Goal: Ask a question: Seek information or help from site administrators or community

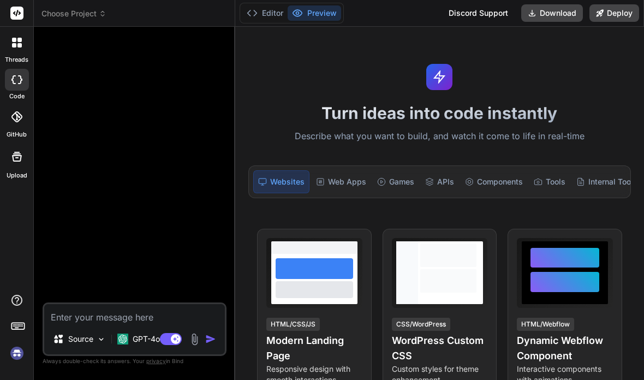
click at [90, 9] on span "Choose Project" at bounding box center [74, 13] width 65 height 11
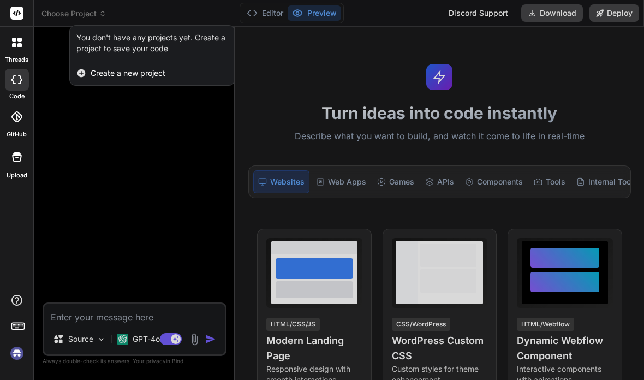
click at [87, 133] on div at bounding box center [322, 190] width 644 height 380
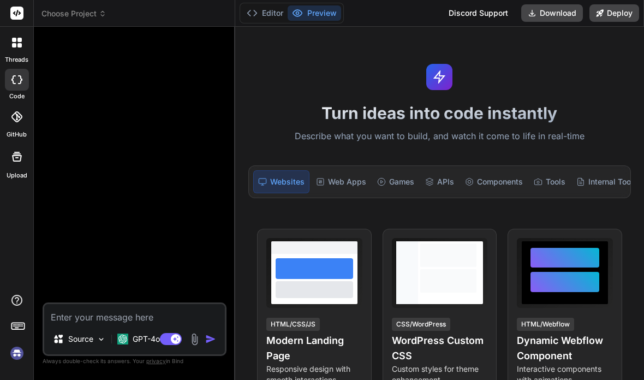
scroll to position [44, 0]
click at [16, 352] on img at bounding box center [17, 353] width 19 height 19
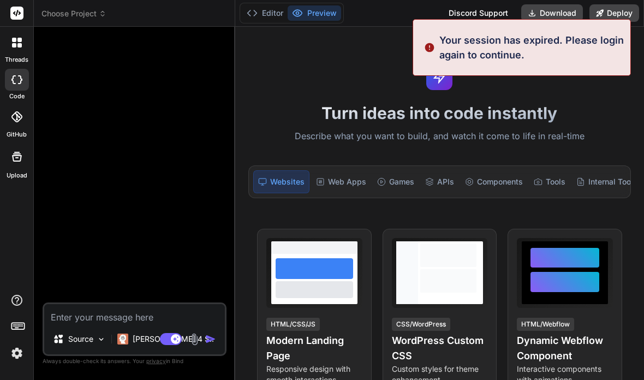
type textarea "x"
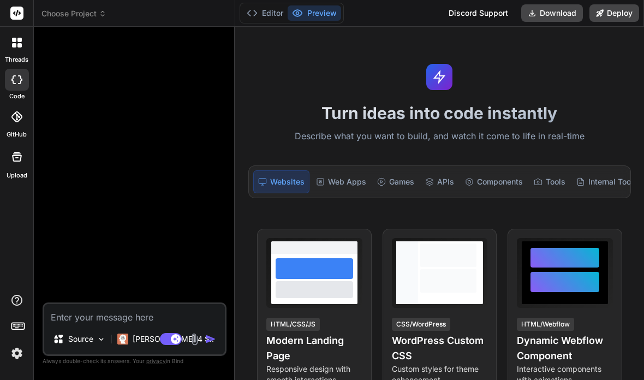
click at [17, 358] on img at bounding box center [17, 353] width 19 height 19
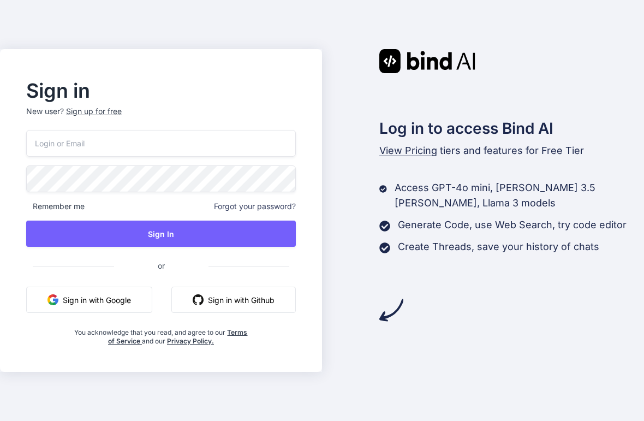
click at [79, 157] on input "email" at bounding box center [161, 143] width 270 height 27
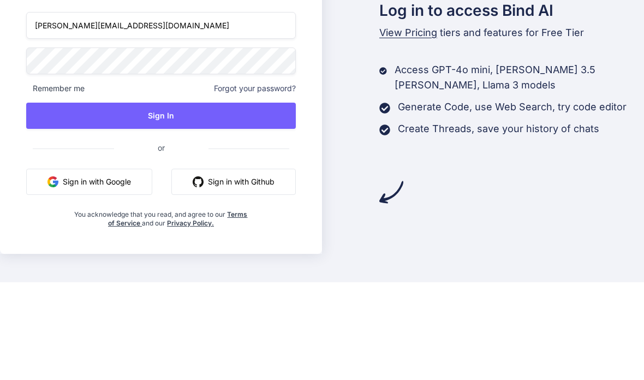
type input "[PERSON_NAME][EMAIL_ADDRESS][DOMAIN_NAME]"
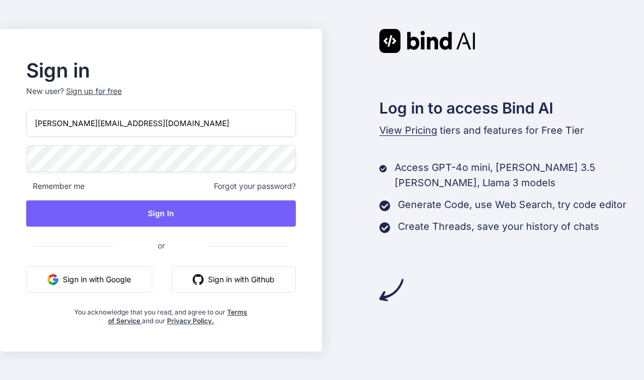
click at [150, 200] on button "Sign In" at bounding box center [161, 213] width 270 height 26
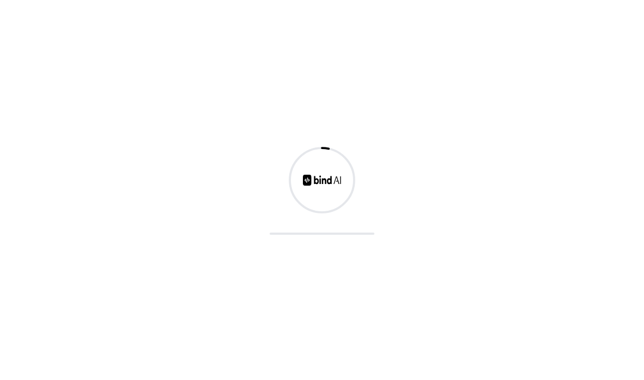
scroll to position [0, 0]
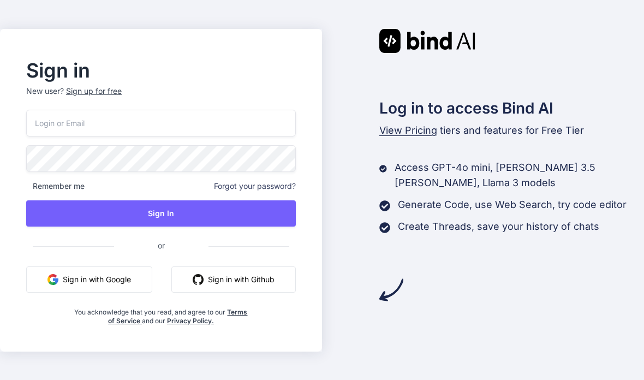
click at [447, 53] on img at bounding box center [428, 41] width 96 height 24
click at [99, 137] on input "email" at bounding box center [161, 123] width 270 height 27
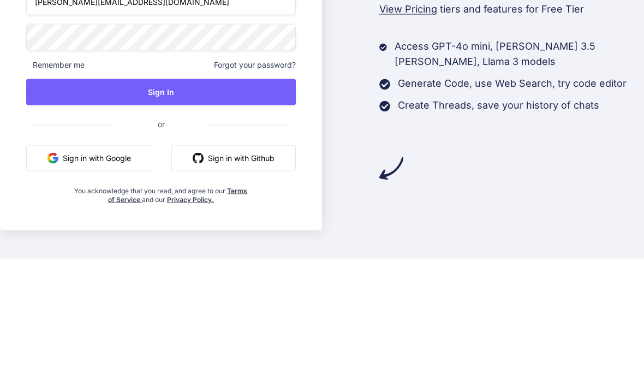
click at [40, 110] on input "yim@thinkingkaplearning.com" at bounding box center [161, 123] width 270 height 27
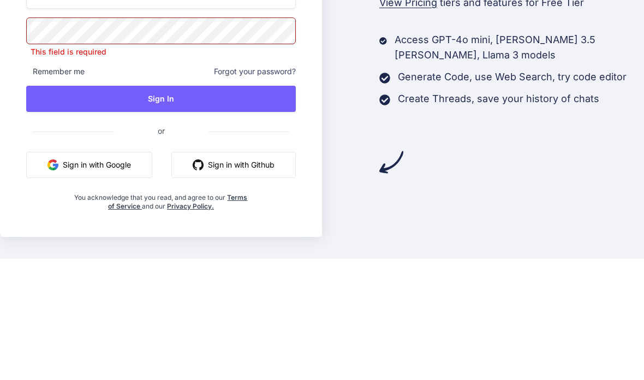
type input "tim@thinkingkaplearning.com"
click at [75, 207] on button "Sign In" at bounding box center [161, 220] width 270 height 26
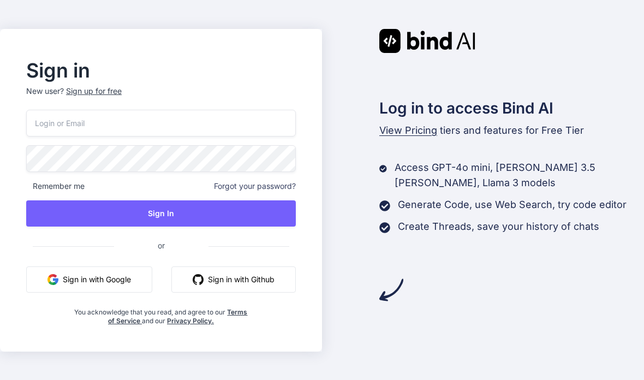
click at [582, 38] on div "Sign in New user? Sign up for free Remember me Forgot your password? Sign In or…" at bounding box center [322, 190] width 644 height 380
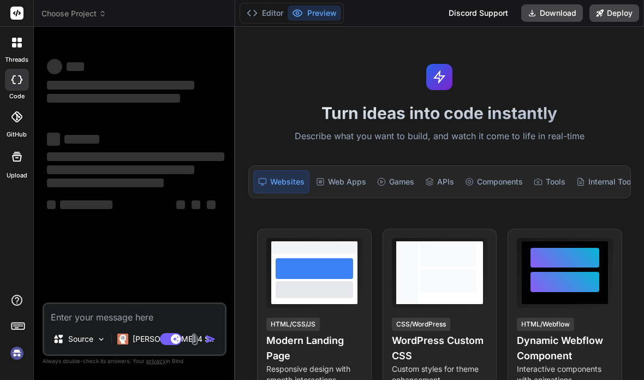
type textarea "x"
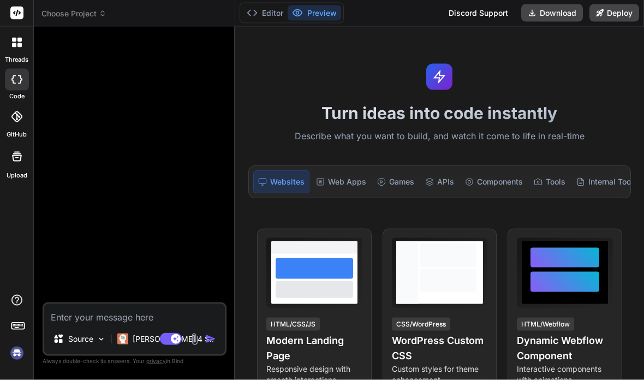
scroll to position [44, 0]
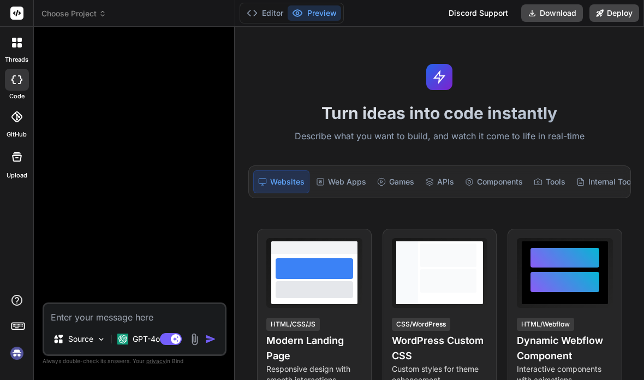
click at [15, 352] on img at bounding box center [17, 353] width 19 height 19
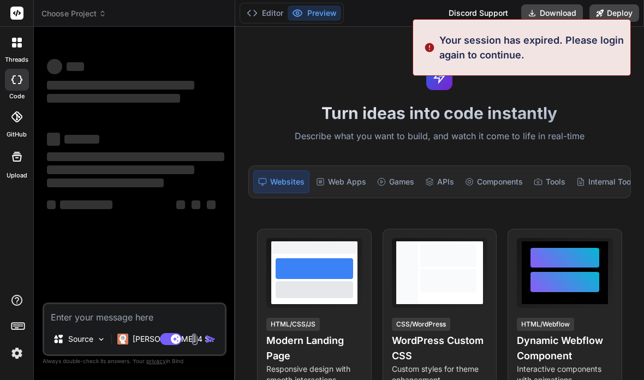
type textarea "x"
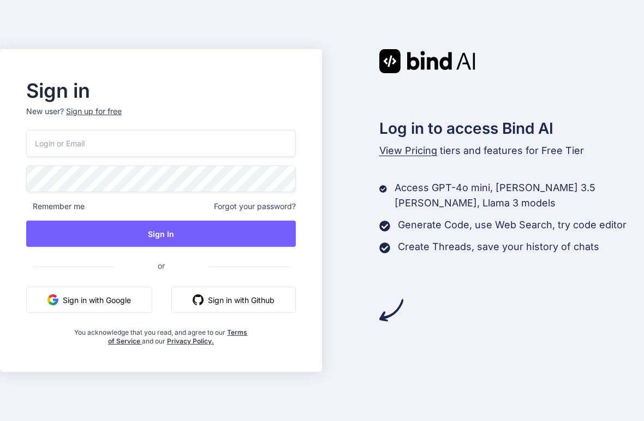
click at [104, 154] on input "email" at bounding box center [161, 143] width 270 height 27
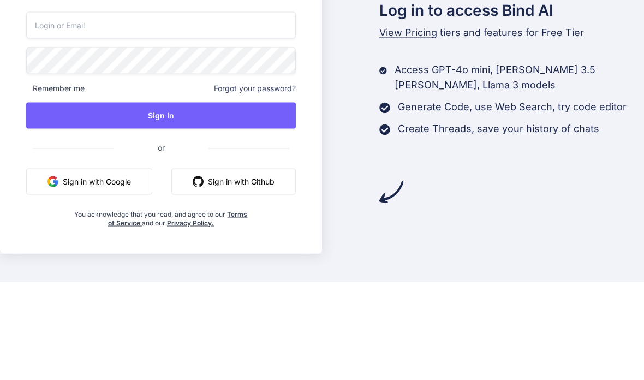
scroll to position [44, 0]
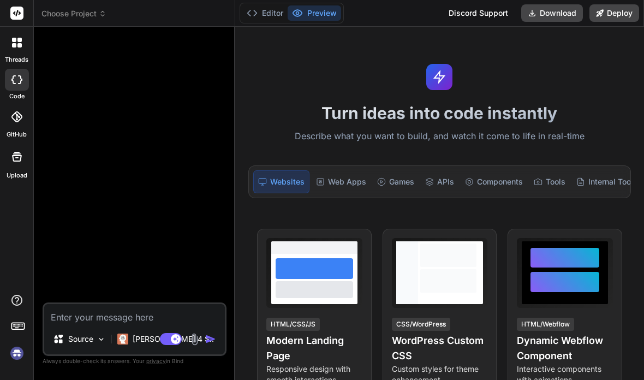
click at [86, 9] on span "Choose Project" at bounding box center [74, 13] width 65 height 11
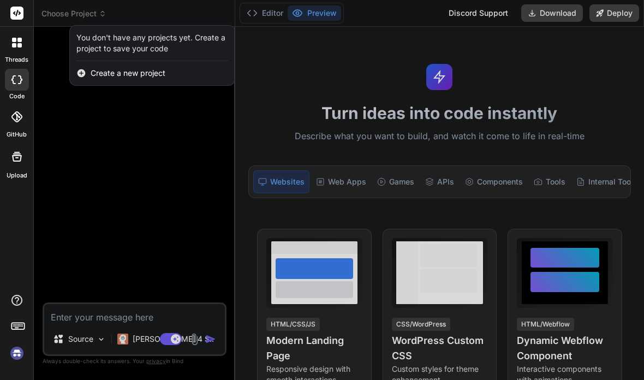
click at [80, 183] on div at bounding box center [322, 190] width 644 height 380
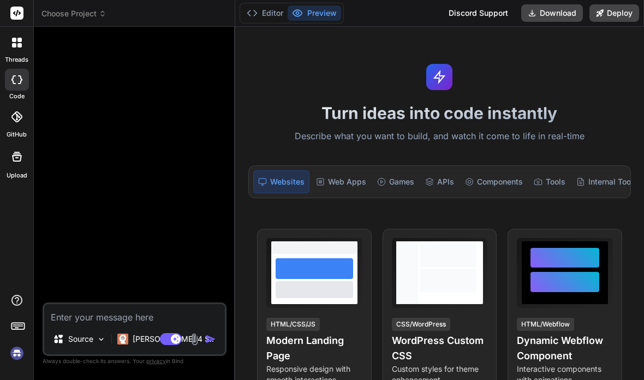
click at [79, 183] on div at bounding box center [136, 168] width 182 height 267
click at [19, 18] on rect at bounding box center [16, 13] width 13 height 13
click at [15, 19] on rect at bounding box center [16, 13] width 13 height 13
click at [13, 11] on rect at bounding box center [16, 13] width 13 height 13
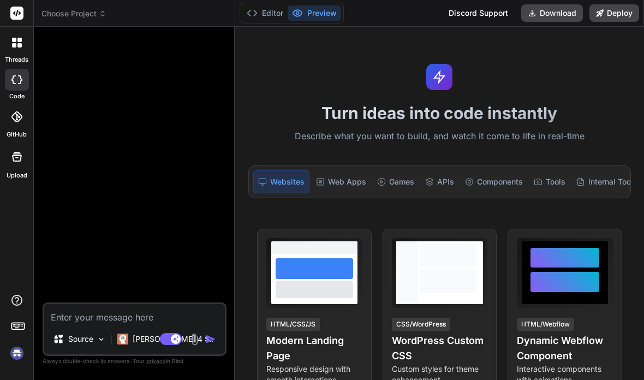
click at [11, 357] on img at bounding box center [17, 353] width 19 height 19
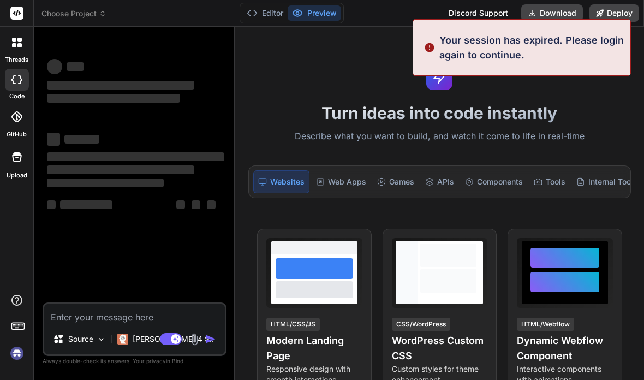
type textarea "x"
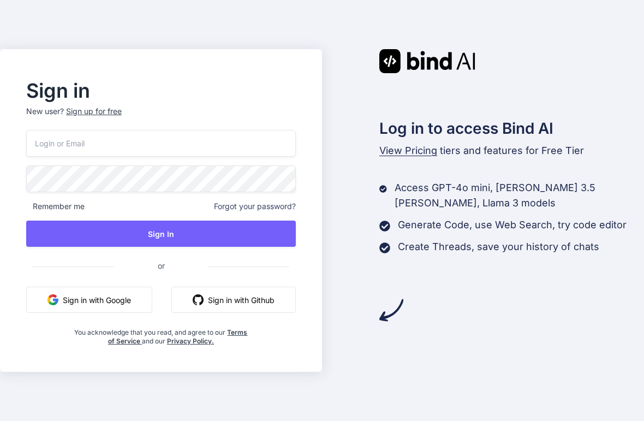
click at [89, 313] on button "Sign in with Google" at bounding box center [89, 300] width 126 height 26
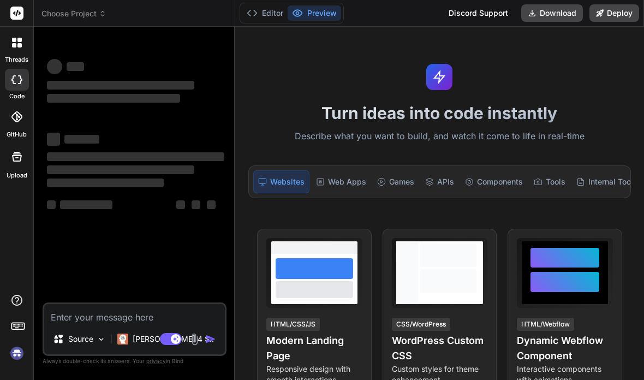
type textarea "x"
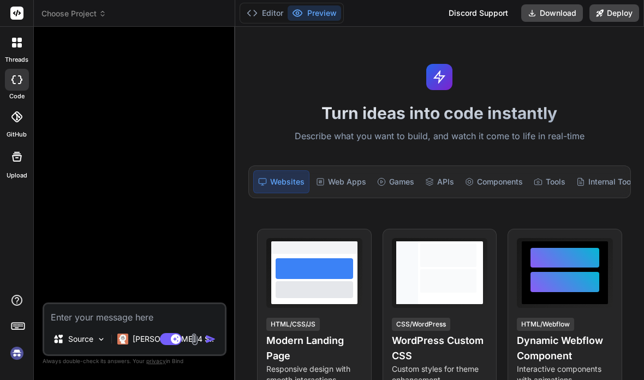
click at [20, 14] on icon at bounding box center [17, 13] width 8 height 7
click at [19, 9] on rect at bounding box center [16, 13] width 13 height 13
click at [16, 349] on img at bounding box center [17, 353] width 19 height 19
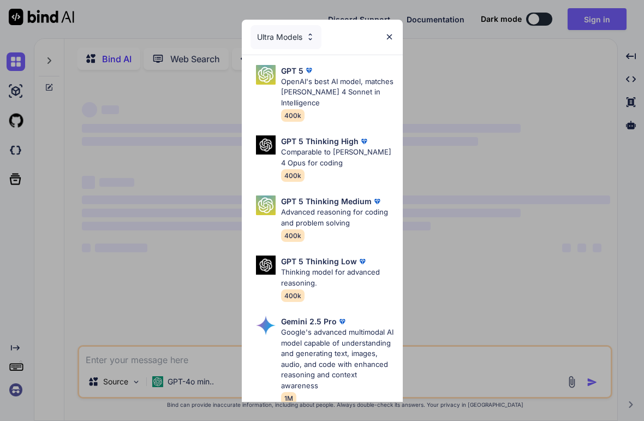
type textarea "x"
click at [348, 207] on p "Advanced reasoning for coding and problem solving" at bounding box center [337, 217] width 113 height 21
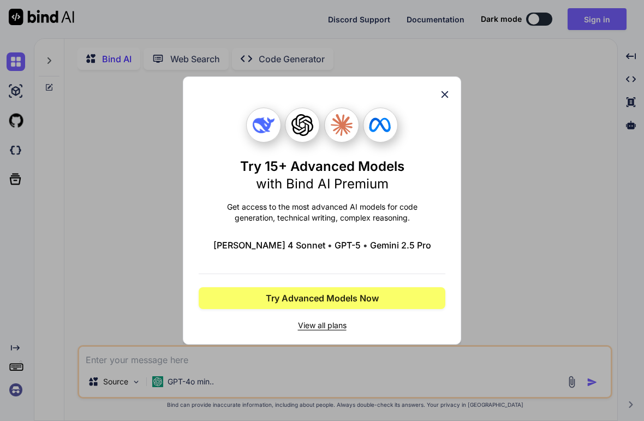
click at [445, 98] on icon at bounding box center [445, 94] width 12 height 12
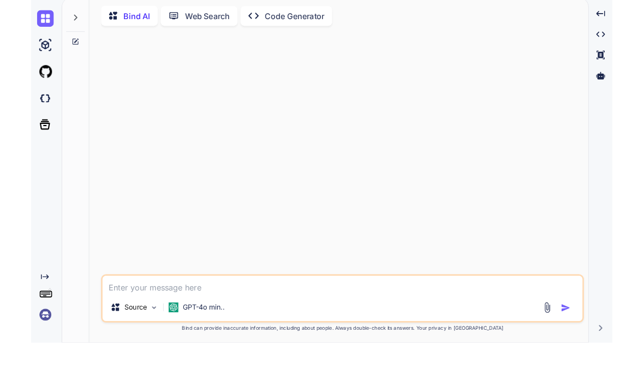
scroll to position [27, 0]
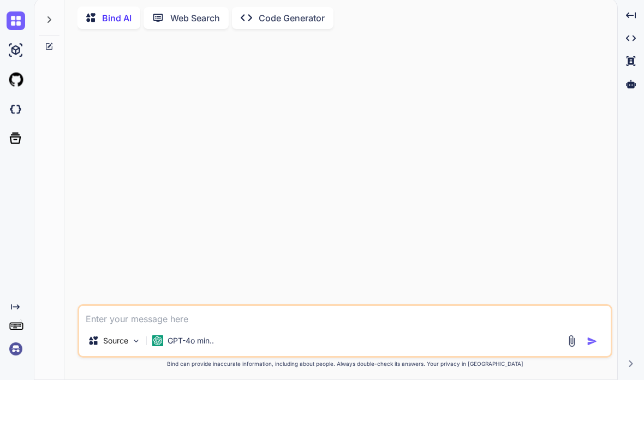
click at [16, 381] on img at bounding box center [16, 390] width 19 height 19
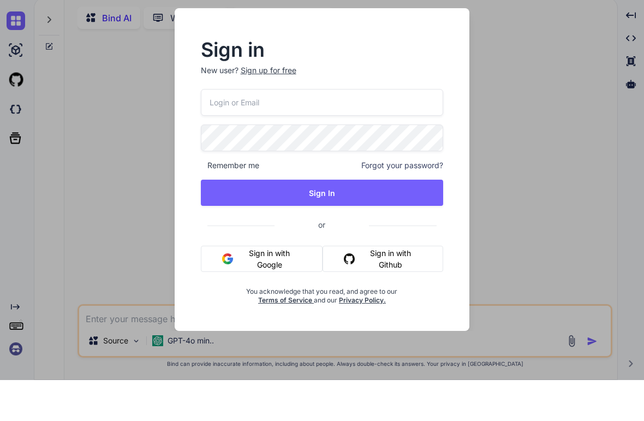
click at [350, 130] on input "email" at bounding box center [322, 143] width 243 height 27
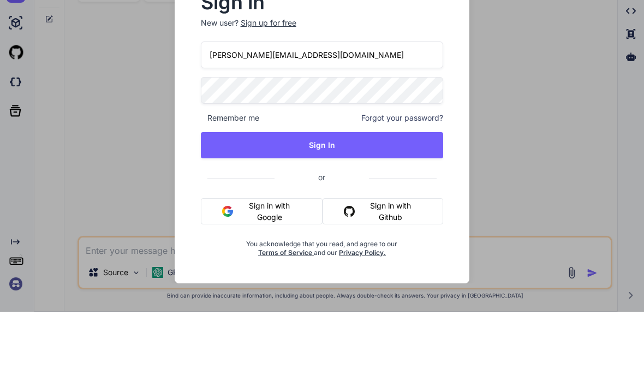
type input "tim@thinkingkaplearning.com"
click at [357, 111] on div "tim@thinkingkaplearning.com Remember me Forgot your password? Sign In or Sign i…" at bounding box center [322, 218] width 243 height 216
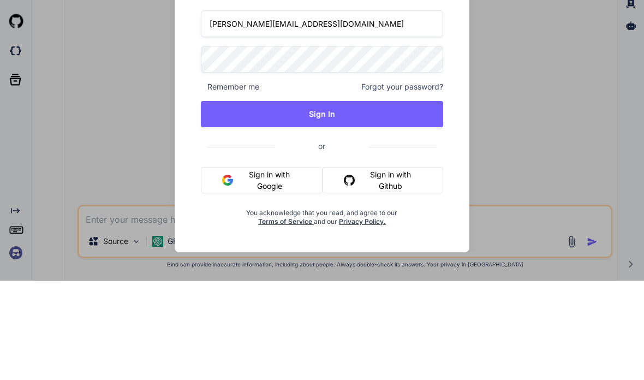
click at [357, 200] on button "Sign In" at bounding box center [322, 213] width 243 height 26
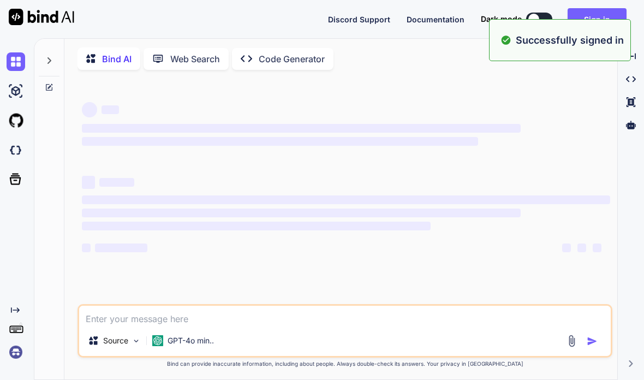
type textarea "x"
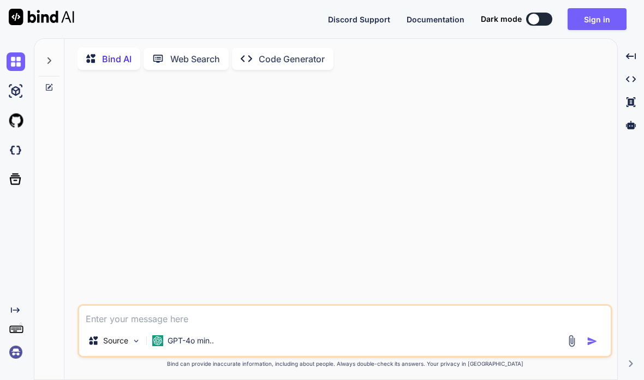
click at [16, 380] on html "Discord Support Documentation Dark mode Sign in Created with Pixso. Created wit…" at bounding box center [322, 190] width 644 height 380
click at [20, 380] on html "Discord Support Documentation Dark mode Sign in Created with Pixso. Created wit…" at bounding box center [322, 190] width 644 height 380
click at [21, 380] on html "Discord Support Documentation Dark mode Sign in Created with Pixso. Created wit…" at bounding box center [322, 190] width 644 height 380
click at [18, 380] on html "Discord Support Documentation Dark mode Sign in Created with Pixso. Created wit…" at bounding box center [322, 190] width 644 height 380
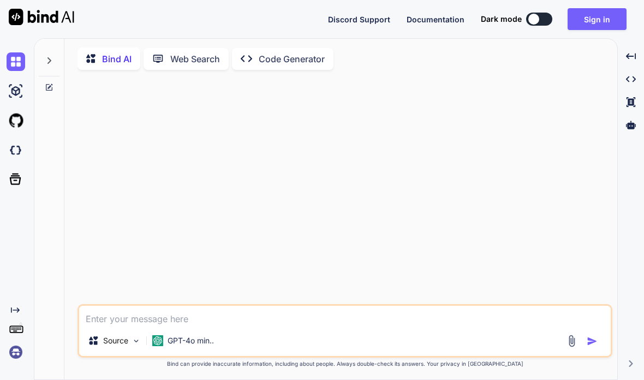
click at [18, 350] on img at bounding box center [16, 352] width 19 height 19
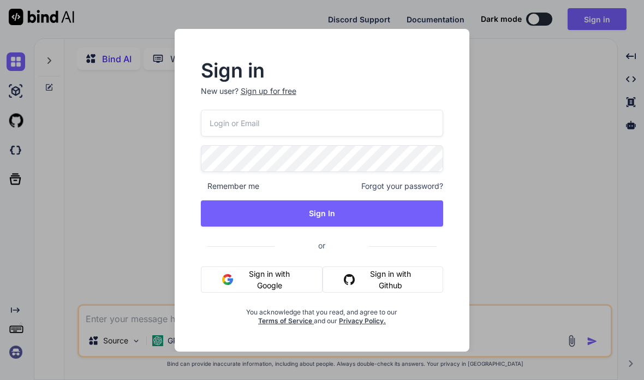
click at [634, 18] on div "Sign in New user? Sign up for free Remember me Forgot your password? Sign In or…" at bounding box center [322, 190] width 644 height 380
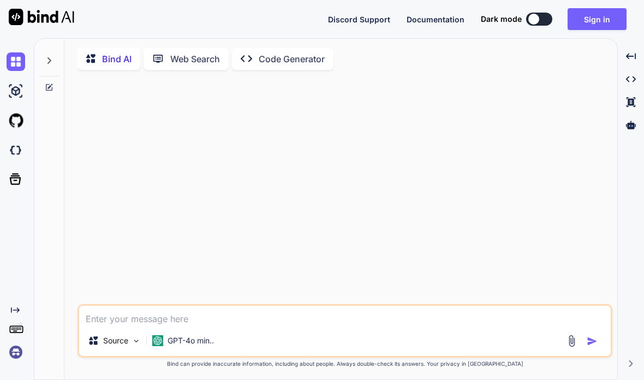
click at [632, 51] on icon "Created with Pixso." at bounding box center [631, 56] width 10 height 10
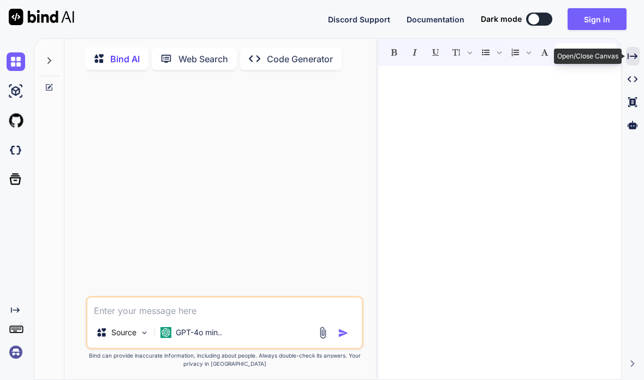
click at [634, 51] on icon "Created with Pixso." at bounding box center [633, 56] width 10 height 10
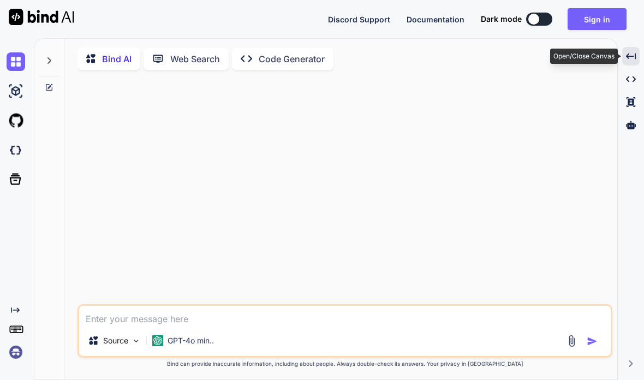
click at [186, 337] on p "GPT-4o min.." at bounding box center [191, 340] width 46 height 11
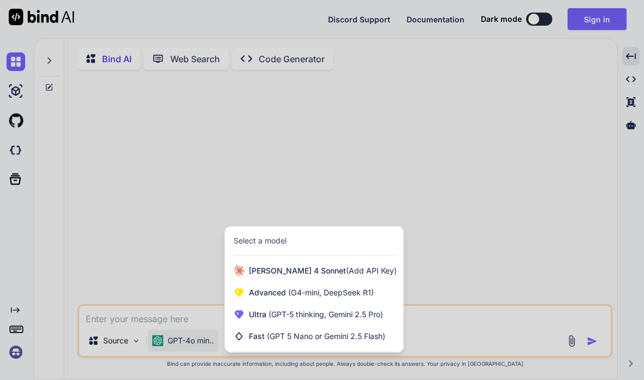
scroll to position [43, 0]
click at [352, 317] on span "(GPT-5 thinking, Gemini 2.5 Pro)" at bounding box center [325, 314] width 117 height 9
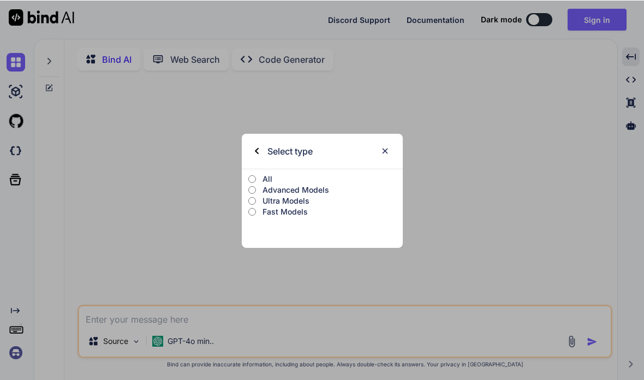
scroll to position [43, 0]
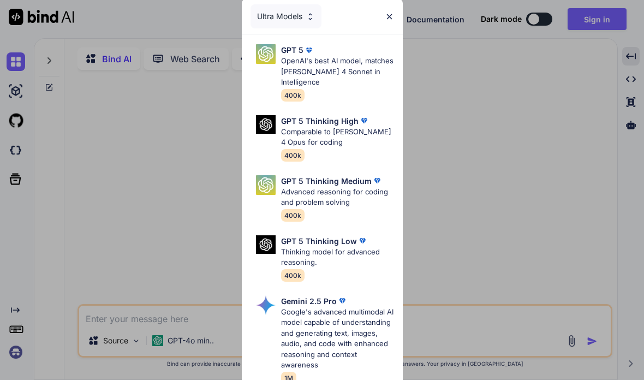
click at [347, 127] on p "Comparable to [PERSON_NAME] 4 Opus for coding" at bounding box center [337, 137] width 113 height 21
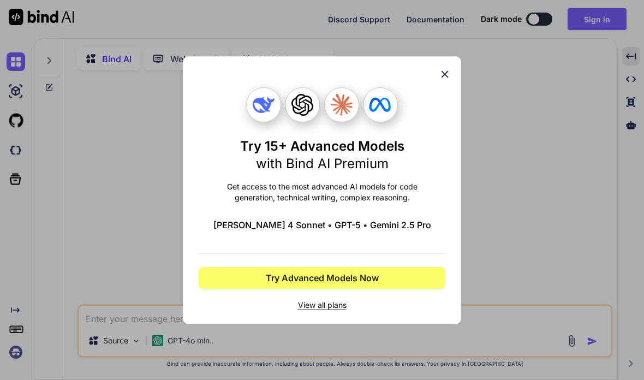
click at [348, 281] on span "Try Advanced Models Now" at bounding box center [322, 277] width 113 height 13
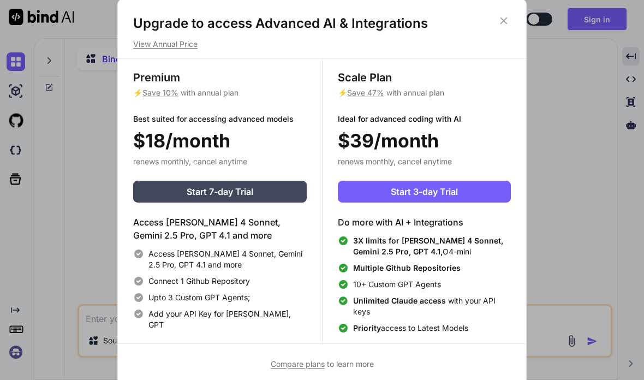
click at [509, 17] on icon at bounding box center [504, 21] width 12 height 12
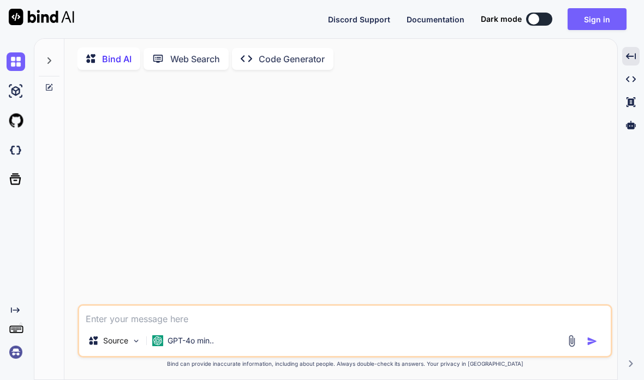
click at [121, 316] on textarea at bounding box center [345, 316] width 532 height 20
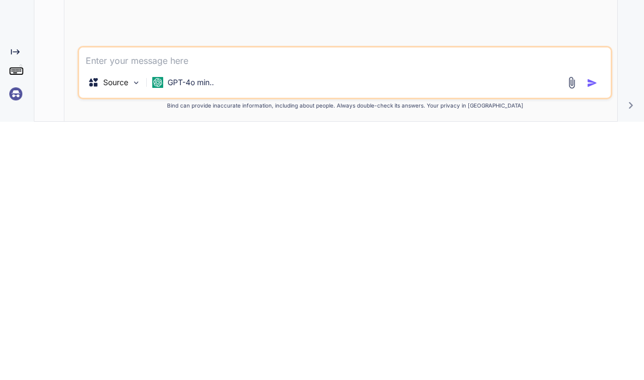
click at [128, 330] on div "Source" at bounding box center [115, 341] width 62 height 22
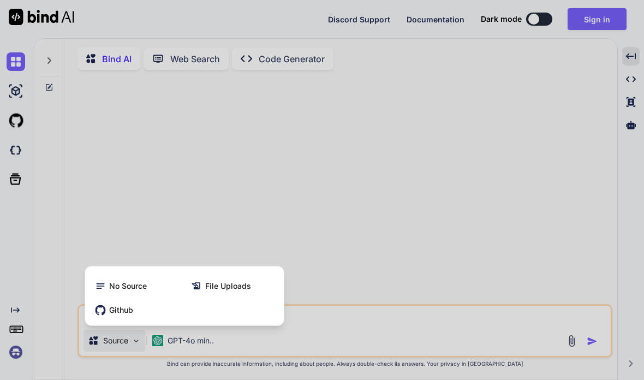
click at [508, 239] on div at bounding box center [322, 190] width 644 height 380
type textarea "x"
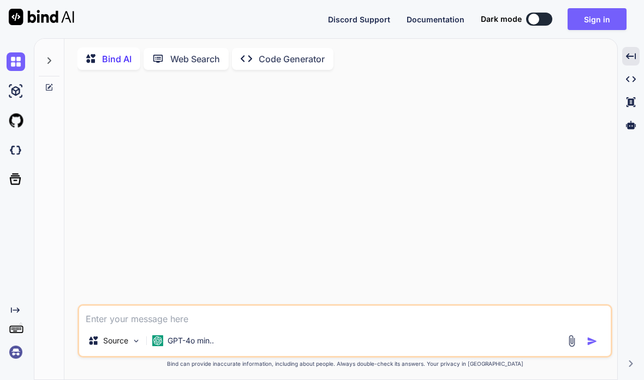
click at [446, 321] on textarea at bounding box center [345, 316] width 532 height 20
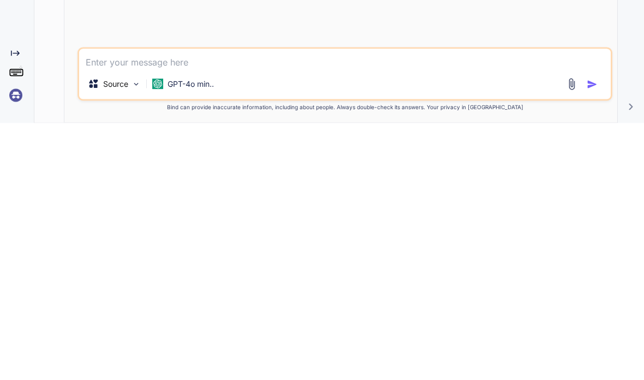
type textarea "I"
type textarea "x"
type textarea "I"
type textarea "x"
type textarea "I w"
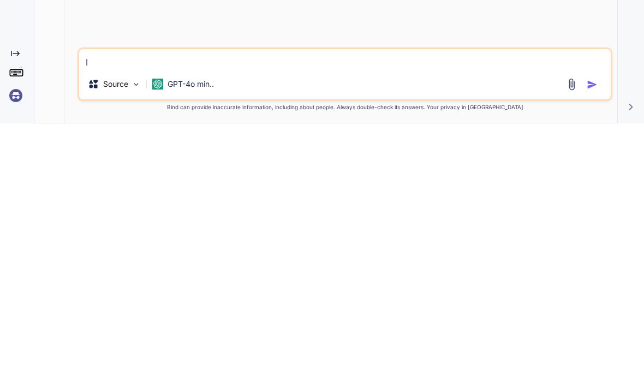
type textarea "x"
type textarea "I wa"
type textarea "x"
type textarea "I wan"
type textarea "x"
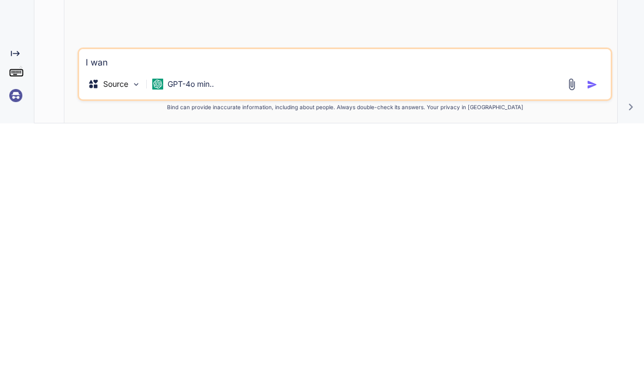
type textarea "I want"
type textarea "x"
type textarea "I want"
type textarea "x"
type textarea "I want t"
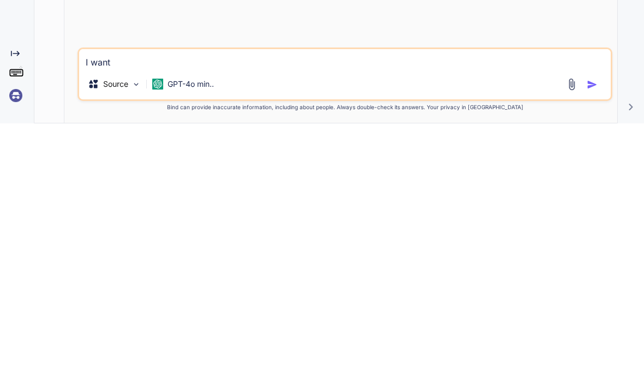
type textarea "x"
type textarea "I want to"
type textarea "x"
type textarea "I want to"
type textarea "x"
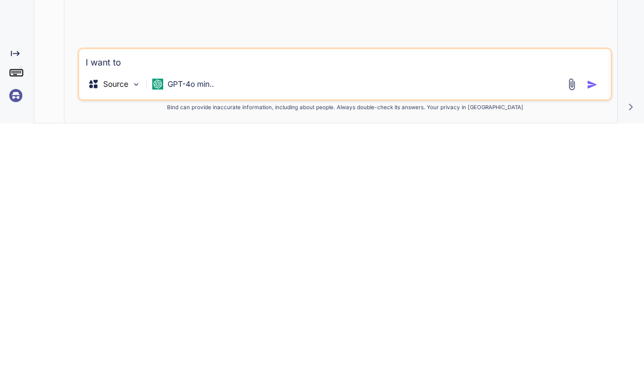
type textarea "I want to c"
type textarea "x"
type textarea "I want to cr"
type textarea "x"
type textarea "I want to cre"
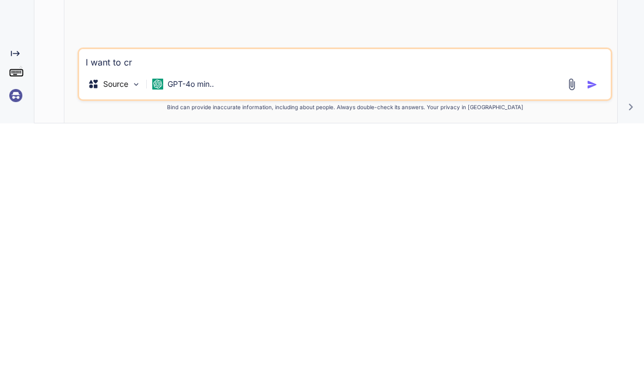
type textarea "x"
type textarea "I want to crea"
type textarea "x"
type textarea "I want to creat"
type textarea "x"
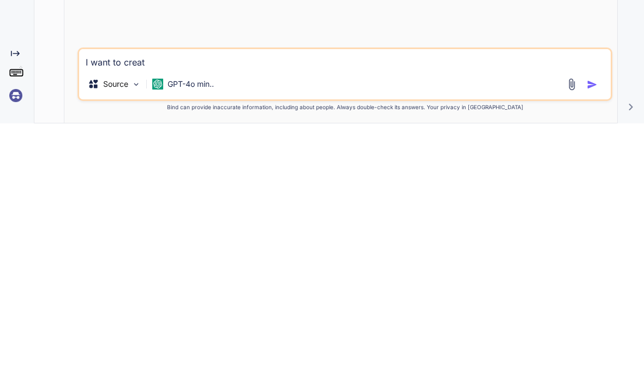
type textarea "I want to create"
type textarea "x"
type textarea "I want to create"
type textarea "x"
type textarea "I want to create a"
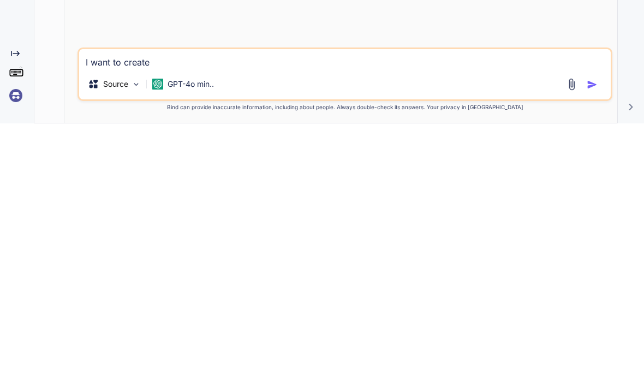
type textarea "x"
type textarea "I want to create an"
type textarea "x"
type textarea "I want to create an"
type textarea "x"
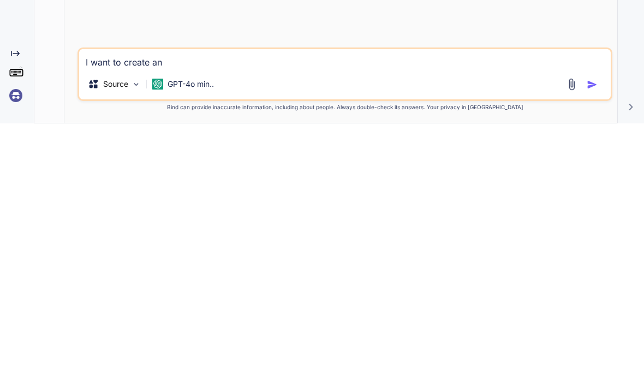
type textarea "I want to create an a"
type textarea "x"
type textarea "I want to create an ap"
type textarea "x"
type textarea "I want to create an app"
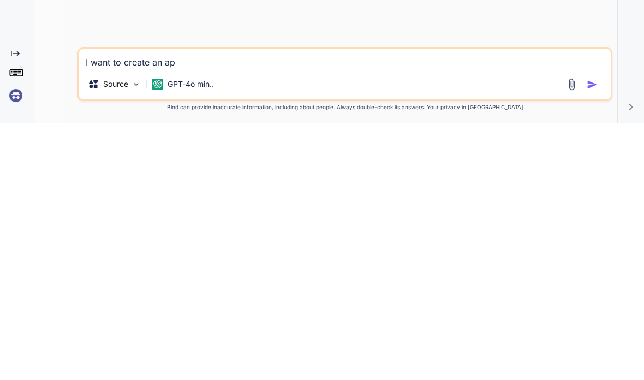
type textarea "x"
type textarea "I want to create an app"
type textarea "x"
type textarea "I want to create an app t"
type textarea "x"
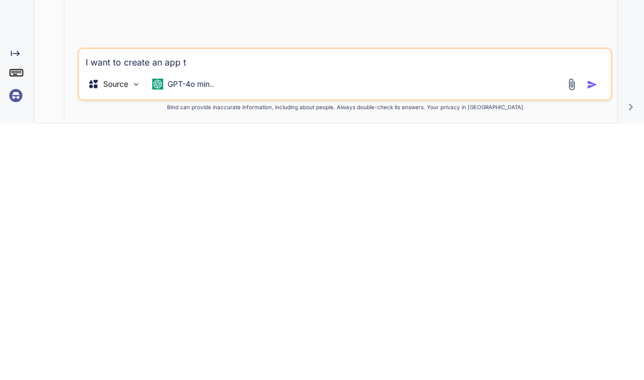
type textarea "I want to create an app th"
type textarea "x"
type textarea "I want to create an app tha"
type textarea "x"
type textarea "I want to create an app that"
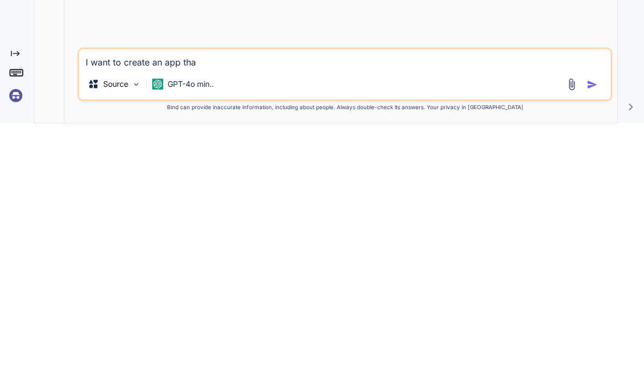
type textarea "x"
type textarea "I want to create an app that"
type textarea "x"
type textarea "I want to create an app that c"
type textarea "x"
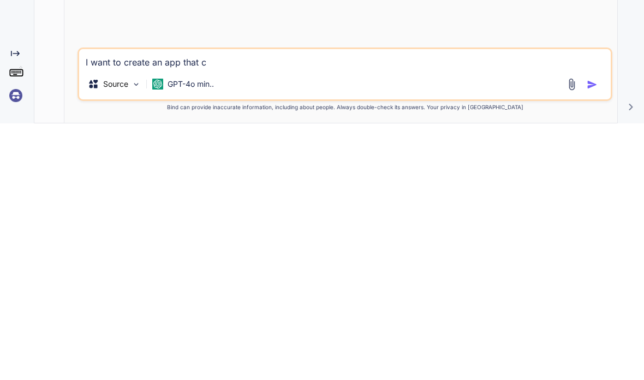
type textarea "I want to create an app that ca"
type textarea "x"
type textarea "I want to create an app that can"
type textarea "x"
type textarea "I want to create an app that can"
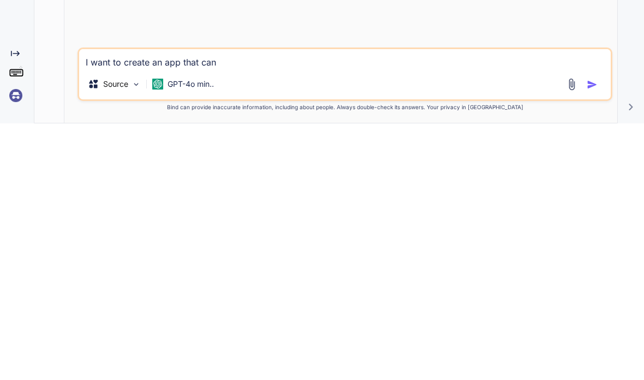
type textarea "x"
type textarea "I want to create an app that can c"
type textarea "x"
type textarea "I want to create an app that can co"
type textarea "x"
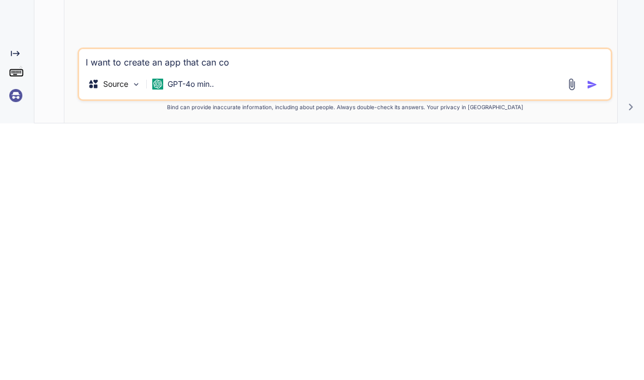
type textarea "I want to create an app that can con"
type textarea "x"
type textarea "I want to create an app that can conv"
type textarea "x"
type textarea "I want to create an app that can conve"
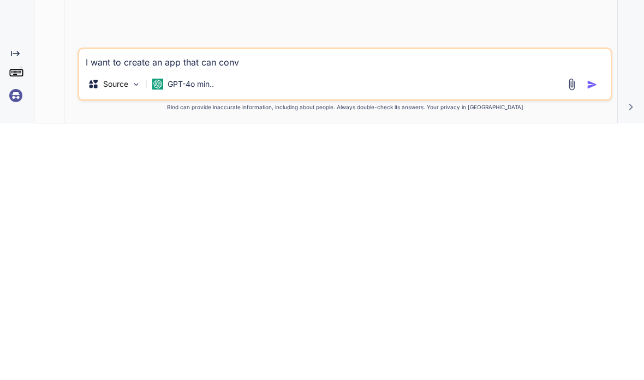
type textarea "x"
type textarea "I want to create an app that can conver"
type textarea "x"
type textarea "I want to create an app that can convert"
type textarea "x"
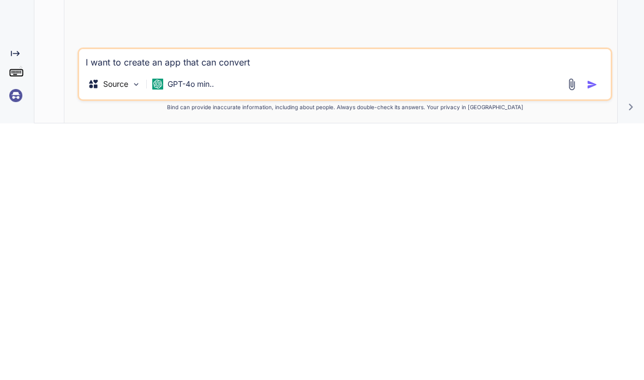
type textarea "I want to create an app that can convert"
type textarea "x"
type textarea "I want to create an app that can convert w"
type textarea "x"
type textarea "I want to create an app that can convert wo"
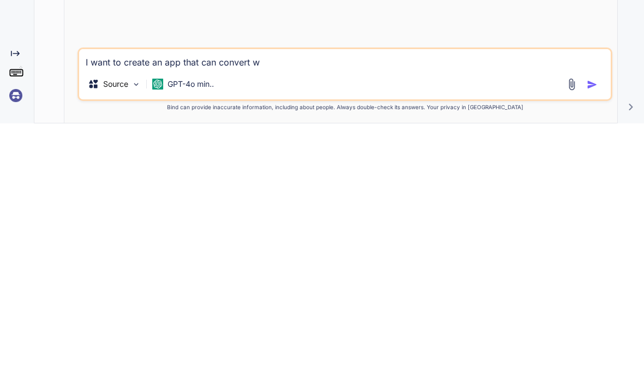
type textarea "x"
type textarea "I want to create an app that can convert wor"
type textarea "x"
type textarea "I want to create an app that can convert word"
type textarea "x"
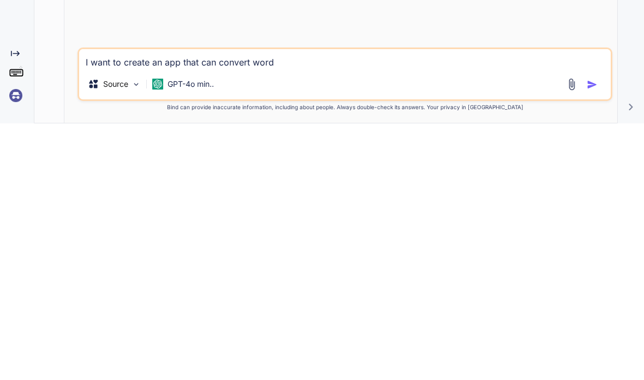
type textarea "I want to create an app that can convert word"
type textarea "x"
type textarea "I want to create an app that can convert word f"
type textarea "x"
type textarea "I want to create an app that can convert word fo"
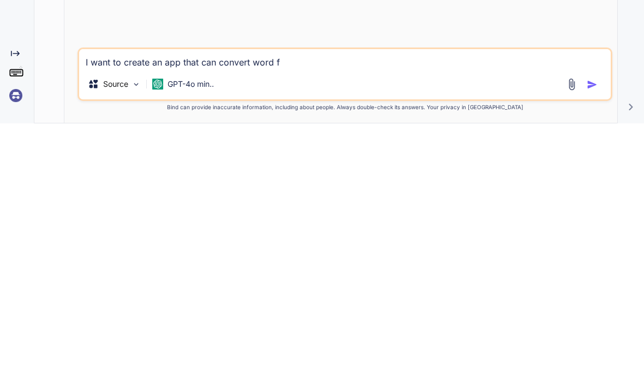
type textarea "x"
type textarea "I want to create an app that can convert word for"
type textarea "x"
type textarea "I want to create an app that can convert word form"
type textarea "x"
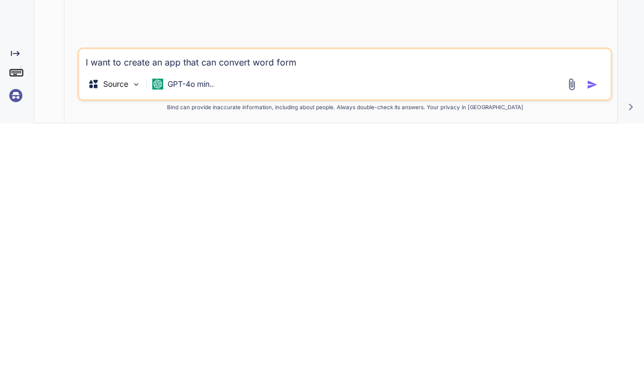
type textarea "I want to create an app that can convert word forma"
type textarea "x"
type textarea "I want to create an app that can convert word format"
type textarea "x"
type textarea "I want to create an app that can convert word format"
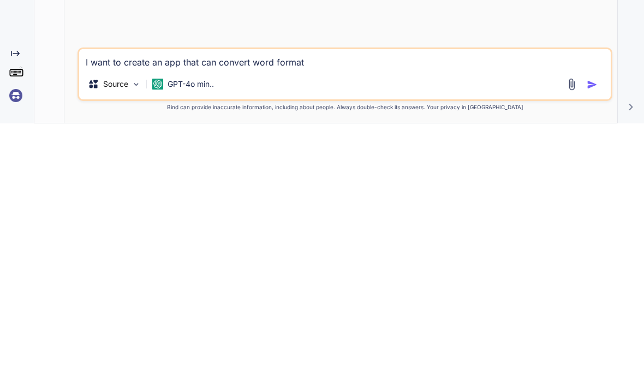
type textarea "x"
type textarea "I want to create an app that can convert word format t"
type textarea "x"
type textarea "I want to create an app that can convert word format to"
type textarea "x"
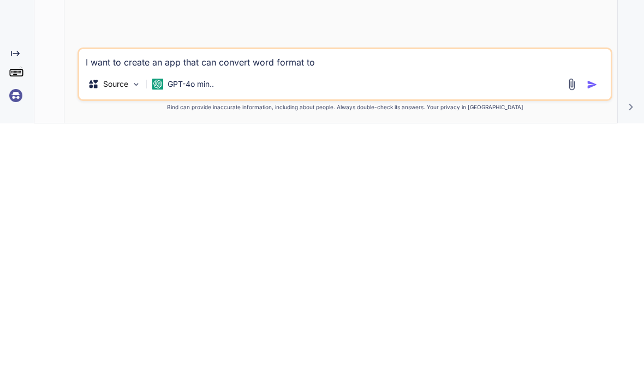
type textarea "I want to create an app that can convert word format to"
type textarea "x"
type textarea "I want to create an app that can convert word format to m"
type textarea "x"
type textarea "I want to create an app that can convert word format to ma"
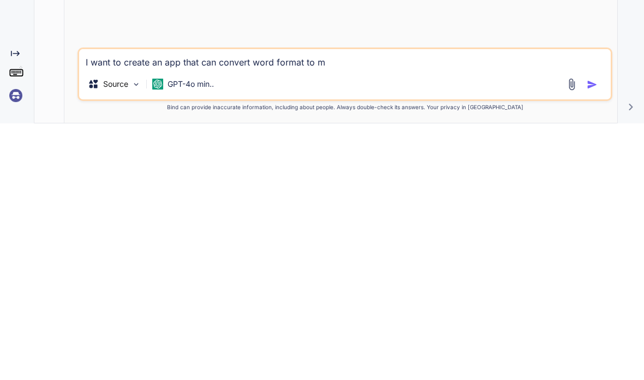
type textarea "x"
type textarea "I want to create an app that can convert word format to mar"
type textarea "x"
type textarea "I want to create an app that can convert word format to mark"
type textarea "x"
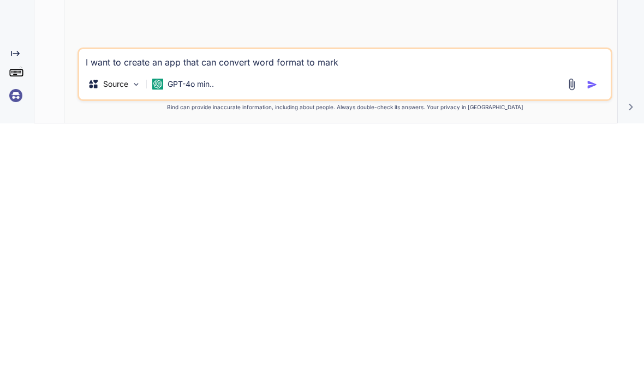
type textarea "I want to create an app that can convert word format to markd"
type textarea "x"
type textarea "I want to create an app that can convert word format to markdo"
type textarea "x"
type textarea "I want to create an app that can convert word format to markdow"
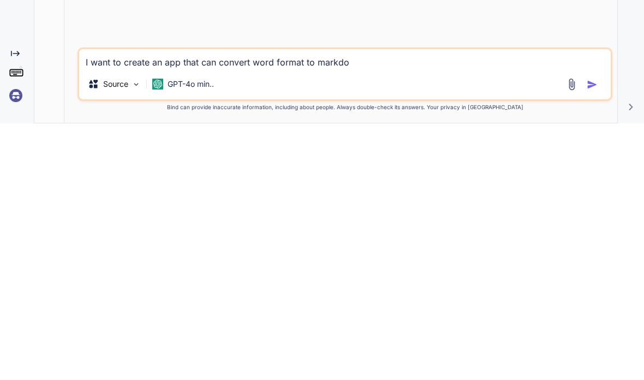
type textarea "x"
type textarea "I want to create an app that can convert word format to markdown"
type textarea "x"
type textarea "I want to create an app that can convert word format to markdown"
type textarea "x"
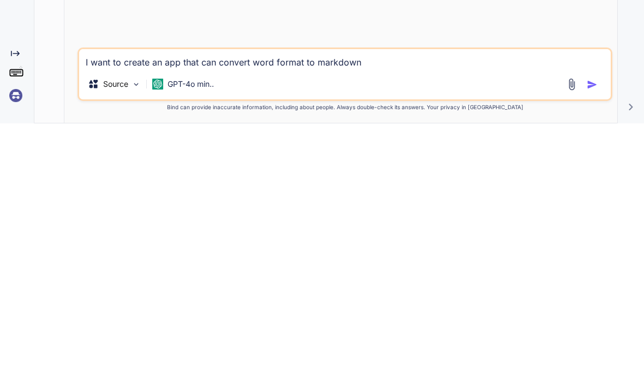
type textarea "I want to create an app that can convert word format to markdown a"
type textarea "x"
type textarea "I want to create an app that can convert word format to markdown an"
type textarea "x"
type textarea "I want to create an app that can convert word format to markdown and"
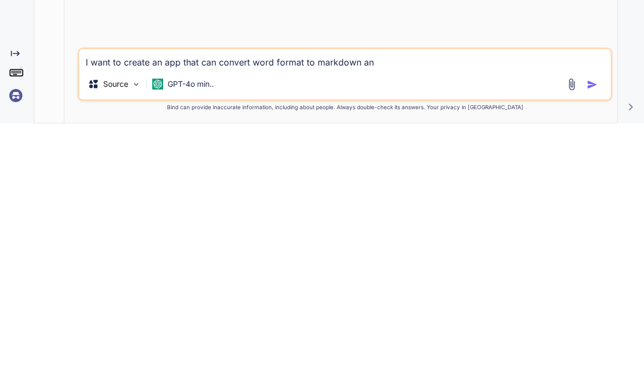
type textarea "x"
type textarea "I want to create an app that can convert word format to markdown and"
type textarea "x"
type textarea "I want to create an app that can convert word format to markdown and m"
type textarea "x"
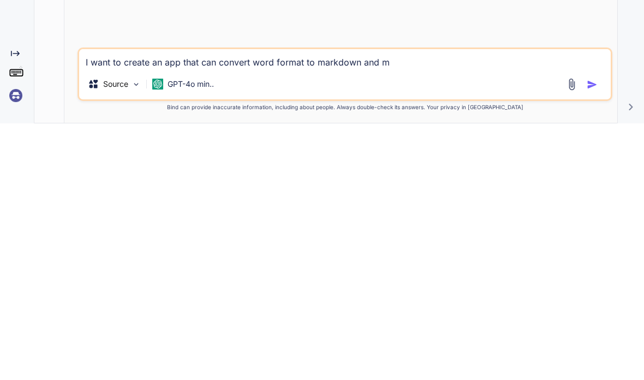
type textarea "I want to create an app that can convert word format to markdown and ma"
type textarea "x"
type textarea "I want to create an app that can convert word format to markdown and mar"
type textarea "x"
type textarea "I want to create an app that can convert word format to markdown and mark"
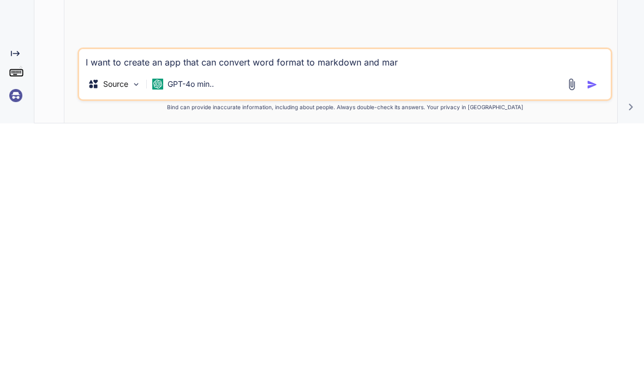
type textarea "x"
type textarea "I want to create an app that can convert word format to markdown and markd"
type textarea "x"
type textarea "I want to create an app that can convert word format to markdown and markdo"
type textarea "x"
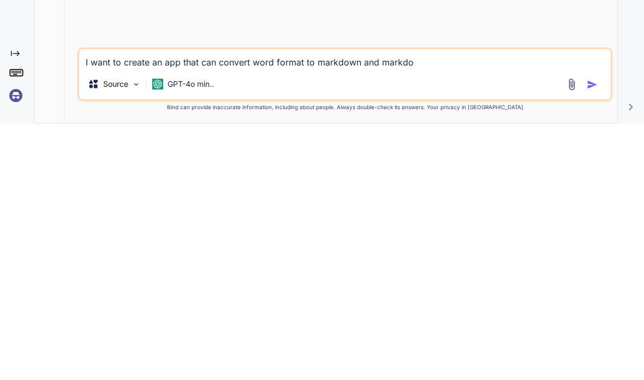
type textarea "I want to create an app that can convert word format to markdown and markdow"
type textarea "x"
type textarea "I want to create an app that can convert word format to markdown and markdown"
type textarea "x"
type textarea "I want to create an app that can convert word format to markdown and markdown"
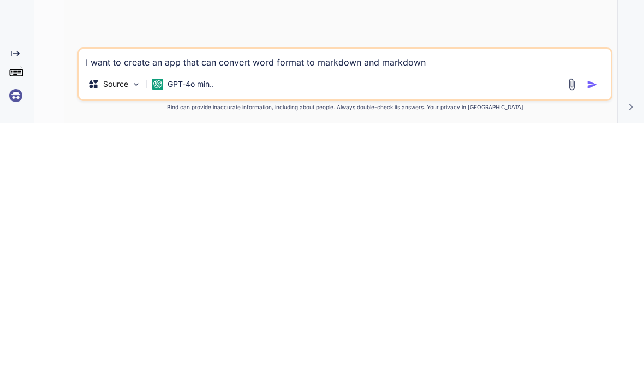
type textarea "x"
type textarea "I want to create an app that can convert word format to markdown and markdown t"
type textarea "x"
type textarea "I want to create an app that can convert word format to markdown and markdown to"
type textarea "x"
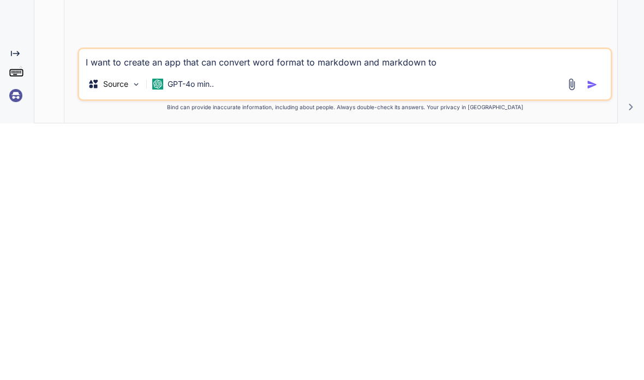
type textarea "I want to create an app that can convert word format to markdown and markdown to"
type textarea "x"
type textarea "I want to create an app that can convert word format to markdown and markdown t…"
type textarea "x"
type textarea "I want to create an app that can convert word format to markdown and markdown t…"
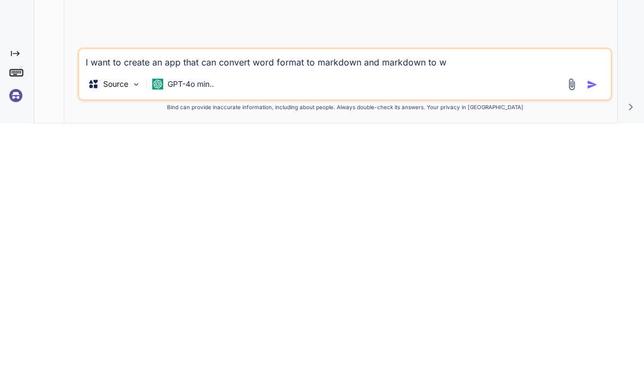
type textarea "x"
type textarea "I want to create an app that can convert word format to markdown and markdown t…"
type textarea "x"
type textarea "I want to create an app that can convert word format to markdown and markdown t…"
type textarea "x"
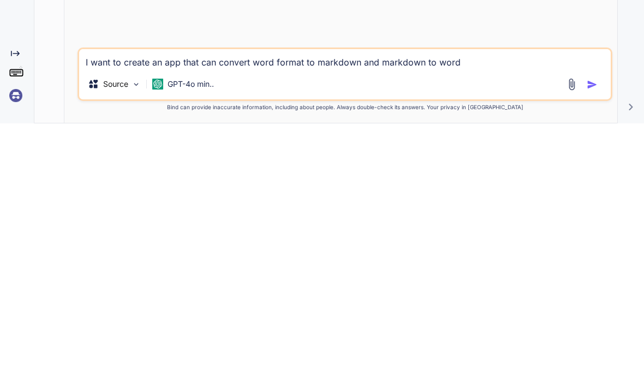
type textarea "I want to create an app that can convert word format to markdown and markdown t…"
type textarea "x"
type textarea "I want to create an app that can convert word format to markdown and markdown t…"
type textarea "x"
type textarea "I want to create an app that can convert word format to markdown and markdown t…"
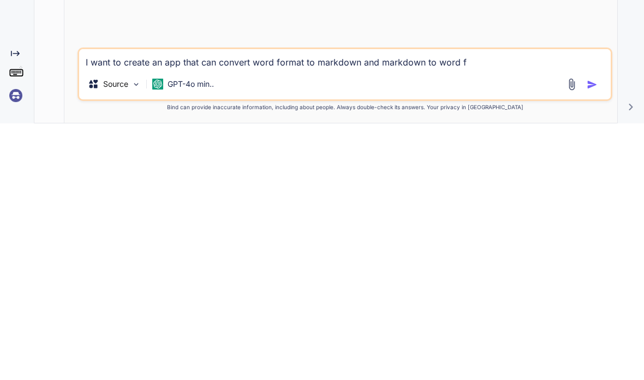
type textarea "x"
type textarea "I want to create an app that can convert word format to markdown and markdown t…"
type textarea "x"
type textarea "I want to create an app that can convert word format to markdown and markdown t…"
type textarea "x"
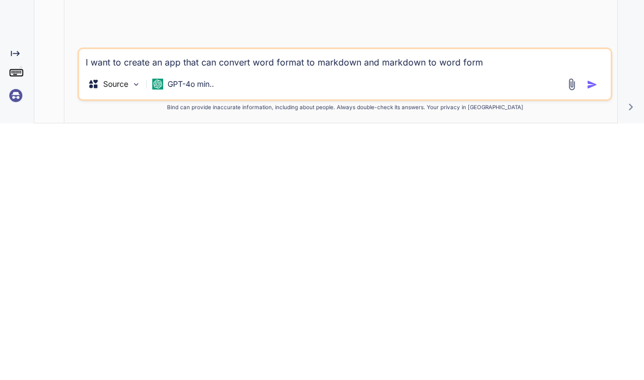
type textarea "I want to create an app that can convert word format to markdown and markdown t…"
type textarea "x"
type textarea "I want to create an app that can convert word format to markdown and markdown t…"
type textarea "x"
type textarea "I want to create an app that can convert word format to markdown and markdown t…"
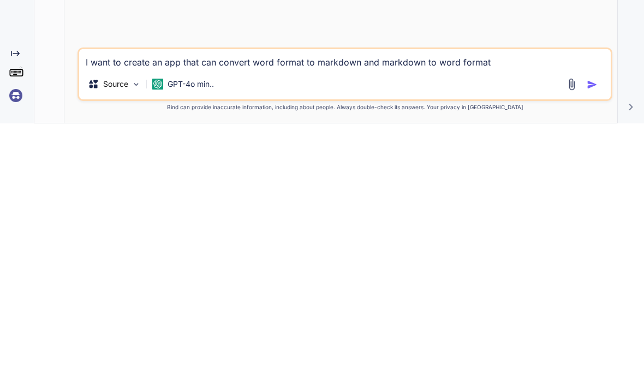
type textarea "x"
type textarea "I want to create an app that can convert word format to markdown and markdown t…"
click at [591, 336] on img "button" at bounding box center [592, 341] width 11 height 11
type textarea "x"
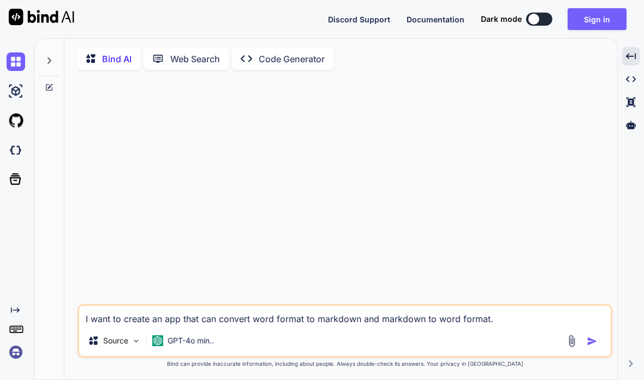
scroll to position [2, 0]
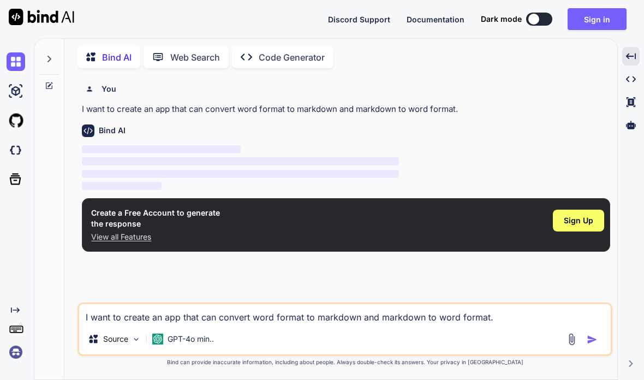
click at [19, 348] on img at bounding box center [16, 352] width 19 height 19
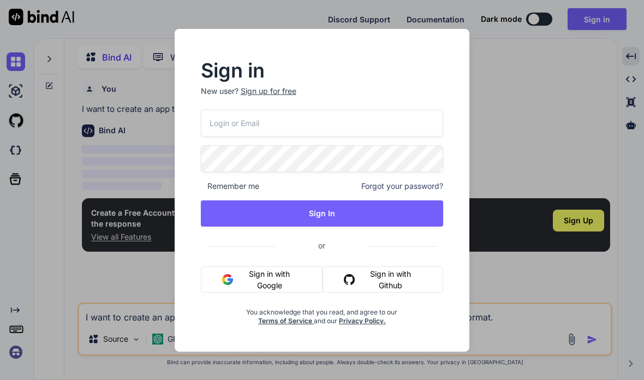
click at [279, 277] on button "Sign in with Google" at bounding box center [262, 280] width 122 height 26
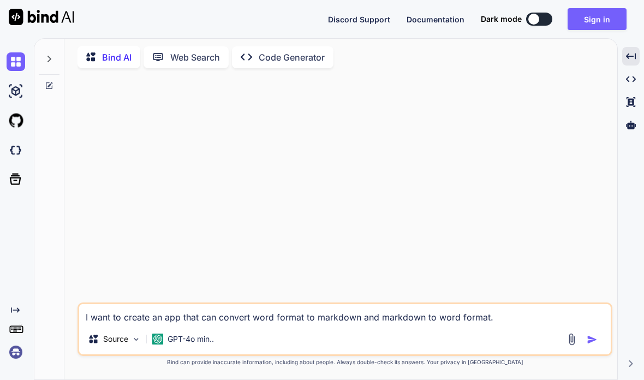
click at [14, 345] on img at bounding box center [16, 352] width 19 height 19
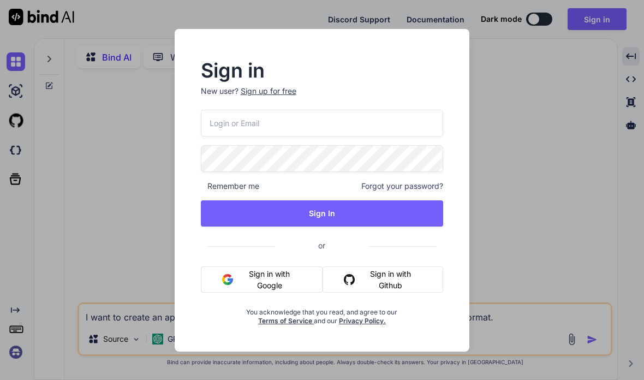
click at [279, 280] on button "Sign in with Google" at bounding box center [262, 280] width 122 height 26
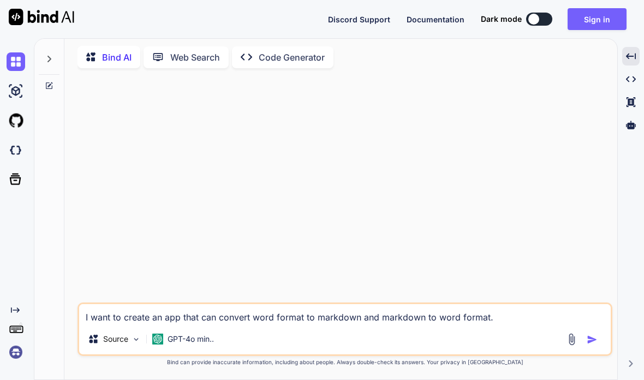
click at [17, 346] on img at bounding box center [16, 352] width 19 height 19
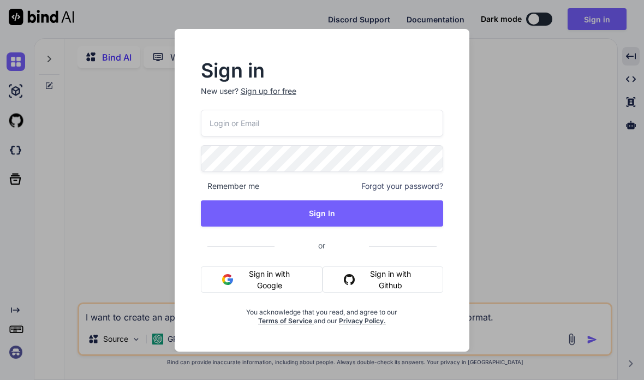
click at [541, 137] on div "Sign in New user? Sign up for free Remember me Forgot your password? Sign In or…" at bounding box center [322, 190] width 644 height 380
